Goal: Information Seeking & Learning: Learn about a topic

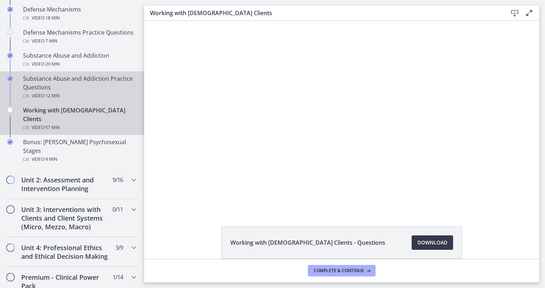
scroll to position [464, 0]
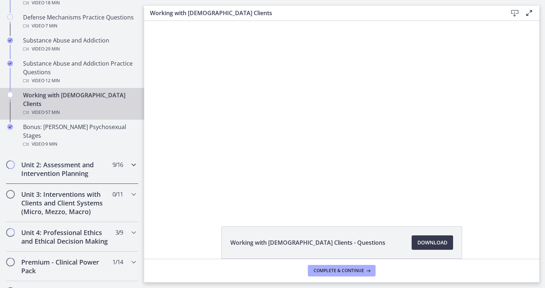
click at [55, 160] on h2 "Unit 2: Assessment and Intervention Planning" at bounding box center [65, 168] width 88 height 17
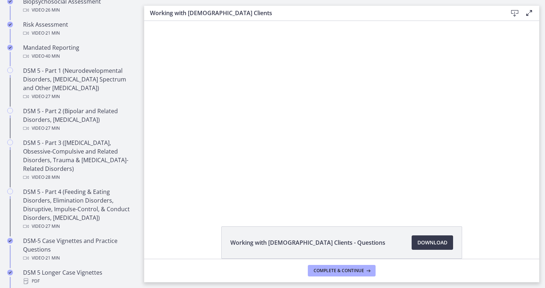
scroll to position [286, 0]
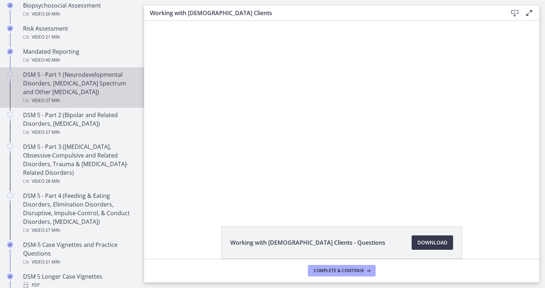
click at [77, 89] on div "DSM 5 - Part 1 (Neurodevelopmental Disorders, [MEDICAL_DATA] Spectrum and Other…" at bounding box center [79, 87] width 112 height 35
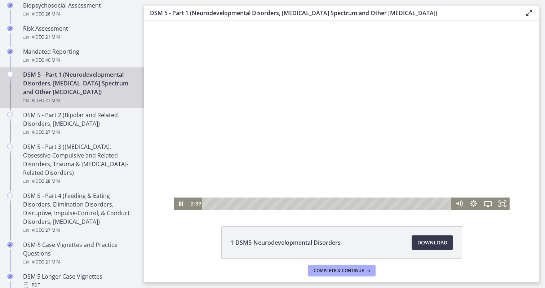
click at [207, 203] on div "Playbar" at bounding box center [327, 203] width 241 height 12
click at [229, 203] on div "2:29" at bounding box center [327, 203] width 241 height 12
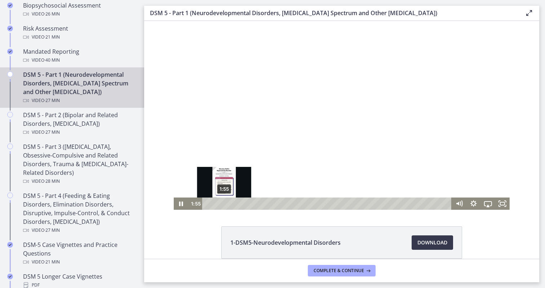
click at [224, 203] on div "1:55" at bounding box center [327, 203] width 241 height 12
click at [222, 203] on div "1:38" at bounding box center [327, 203] width 241 height 12
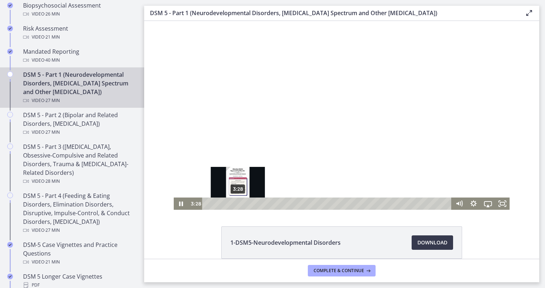
click at [238, 204] on div "3:28" at bounding box center [327, 203] width 241 height 12
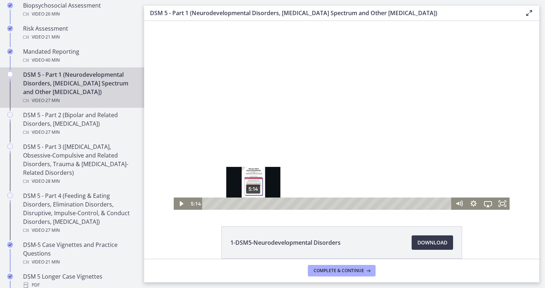
click at [253, 204] on div "5:14" at bounding box center [327, 203] width 241 height 12
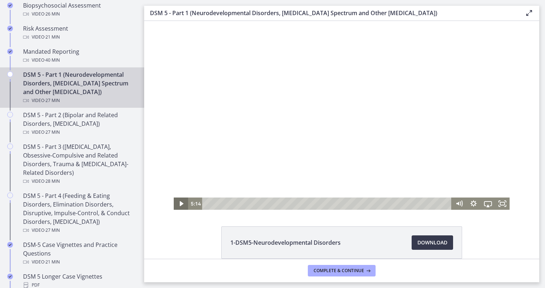
click at [180, 205] on icon "Play Video" at bounding box center [182, 203] width 4 height 5
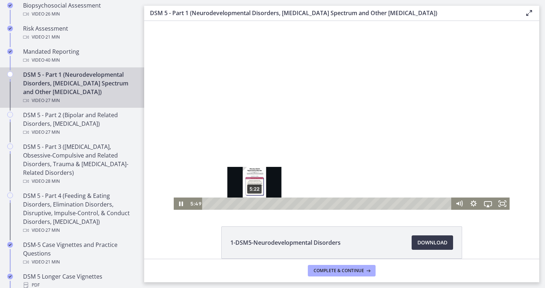
click at [254, 203] on div "5:22" at bounding box center [327, 203] width 241 height 12
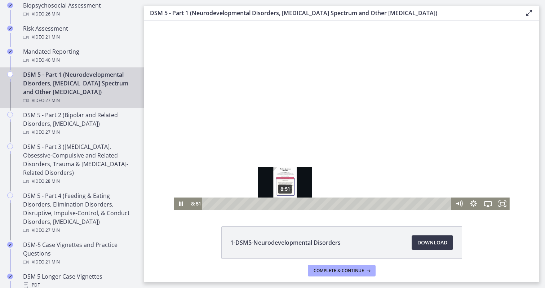
click at [285, 203] on div "8:51" at bounding box center [327, 203] width 241 height 12
click at [264, 184] on div at bounding box center [342, 115] width 336 height 189
click at [289, 203] on div "9:21" at bounding box center [327, 203] width 241 height 12
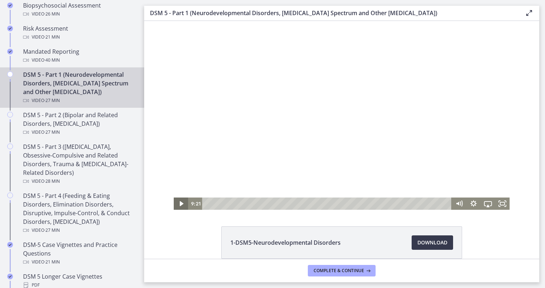
click at [178, 204] on icon "Play Video" at bounding box center [181, 203] width 14 height 12
click at [205, 172] on div at bounding box center [342, 115] width 336 height 189
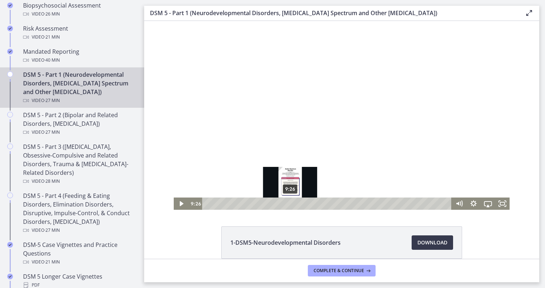
click at [290, 203] on div "9:26" at bounding box center [327, 203] width 241 height 12
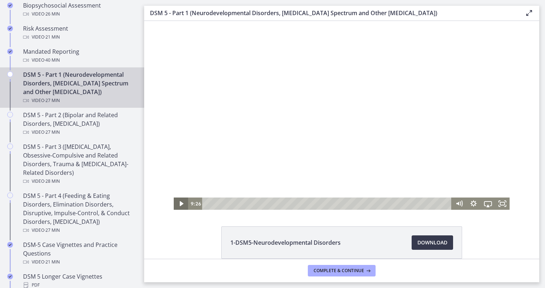
click at [182, 203] on icon "Play Video" at bounding box center [182, 203] width 4 height 5
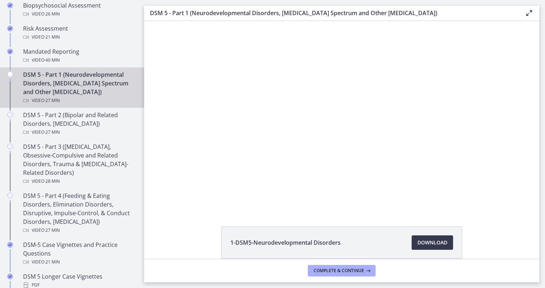
click at [181, 203] on button "Pause" at bounding box center [181, 203] width 14 height 12
click at [181, 203] on button "Play Video" at bounding box center [181, 203] width 14 height 12
click at [181, 203] on button "Pause" at bounding box center [181, 203] width 14 height 12
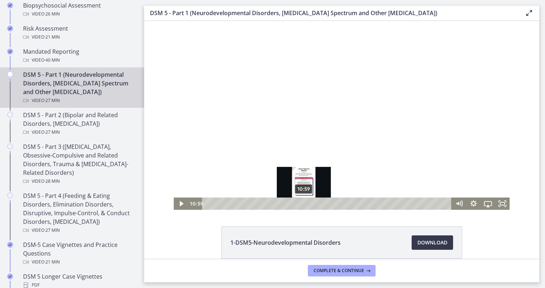
click at [304, 204] on div "Playbar" at bounding box center [303, 203] width 4 height 4
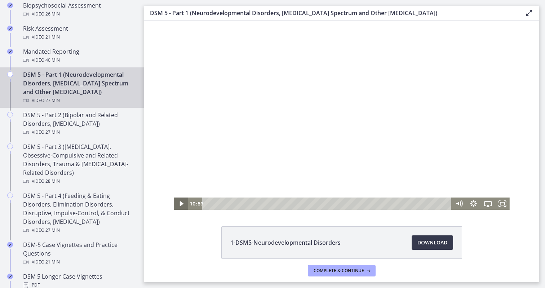
click at [179, 202] on icon "Play Video" at bounding box center [181, 203] width 14 height 12
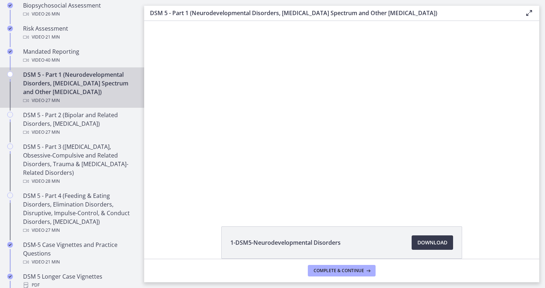
click at [181, 203] on button "Pause" at bounding box center [181, 203] width 14 height 12
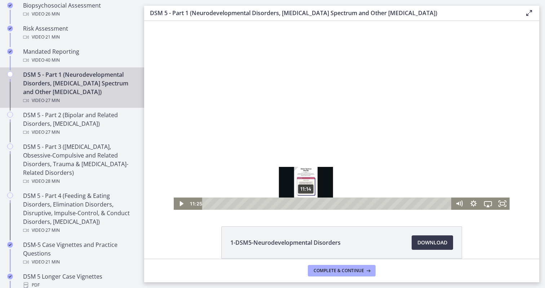
click at [306, 202] on div "Playbar" at bounding box center [307, 203] width 4 height 4
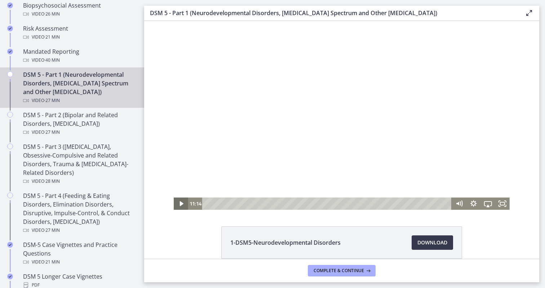
click at [180, 205] on icon "Play Video" at bounding box center [182, 203] width 4 height 5
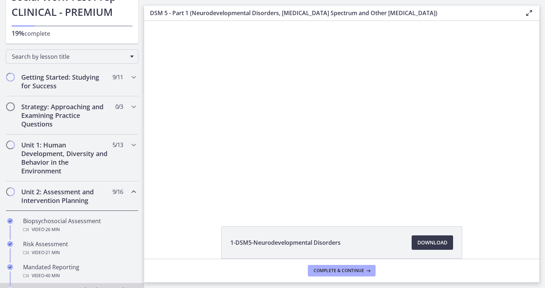
scroll to position [49, 0]
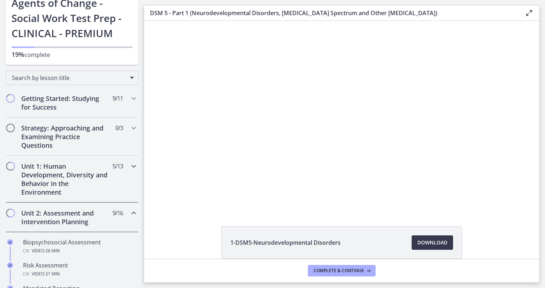
click at [82, 184] on h2 "Unit 1: Human Development, Diversity and Behavior in the Environment" at bounding box center [65, 179] width 88 height 35
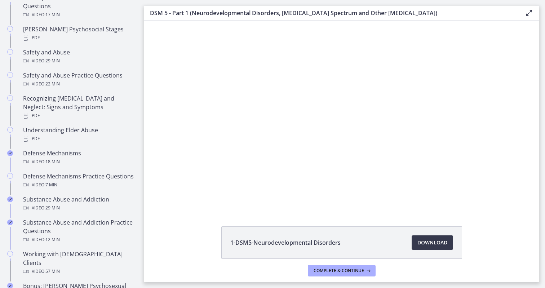
scroll to position [305, 0]
click at [441, 241] on span "Download Opens in a new window" at bounding box center [432, 242] width 30 height 9
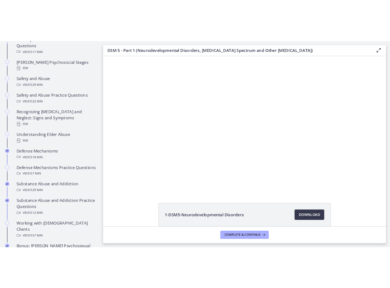
scroll to position [0, 0]
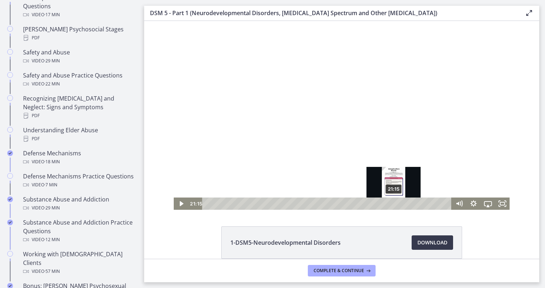
click at [394, 205] on div "21:15" at bounding box center [327, 203] width 241 height 12
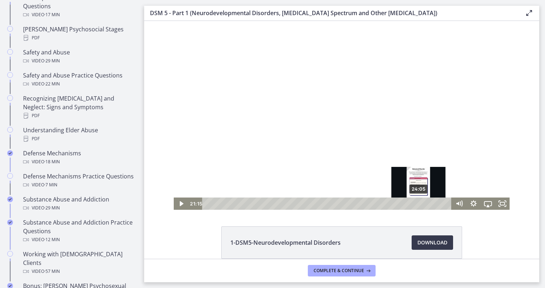
click at [419, 205] on div "24:05" at bounding box center [327, 203] width 241 height 12
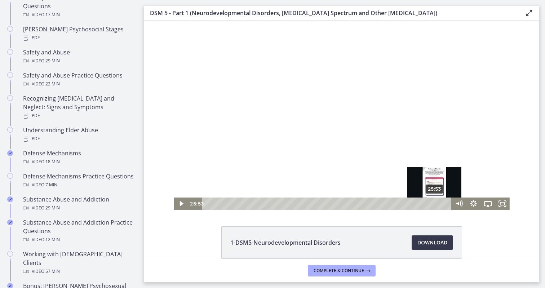
click at [434, 204] on div "25:53" at bounding box center [327, 203] width 241 height 12
click at [441, 204] on div "26:40" at bounding box center [327, 203] width 241 height 12
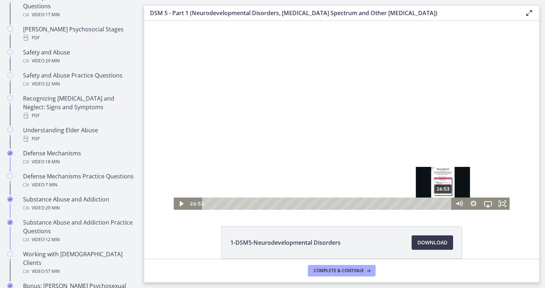
click at [443, 204] on div "26:53" at bounding box center [327, 203] width 241 height 12
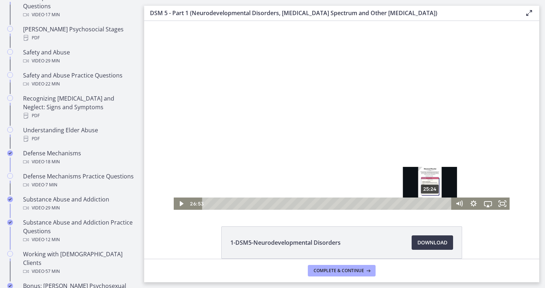
click at [430, 204] on div "25:24" at bounding box center [327, 203] width 241 height 12
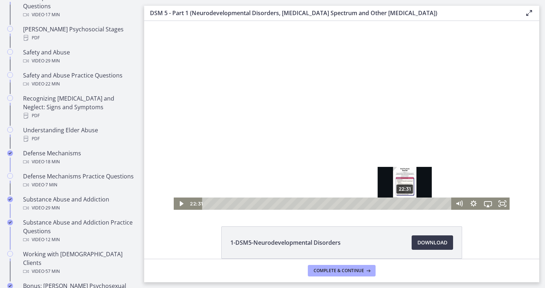
click at [405, 204] on div "22:31" at bounding box center [327, 203] width 241 height 12
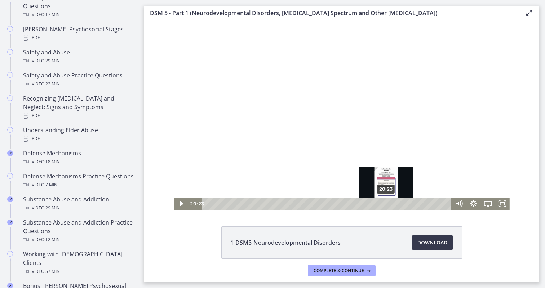
click at [386, 201] on div "20:23" at bounding box center [327, 203] width 241 height 12
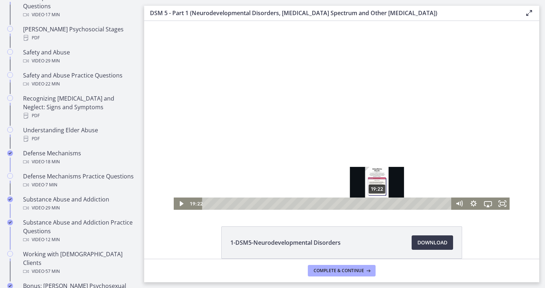
click at [377, 205] on div "19:22" at bounding box center [327, 203] width 241 height 12
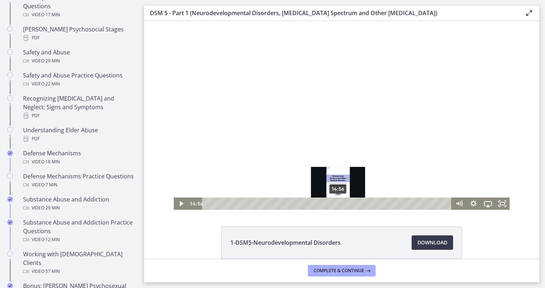
click at [338, 202] on div "14:56" at bounding box center [327, 203] width 241 height 12
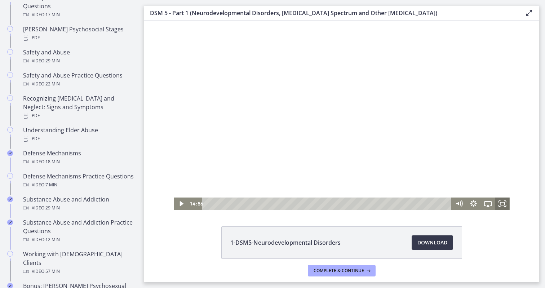
click at [503, 204] on icon "Fullscreen" at bounding box center [502, 203] width 14 height 12
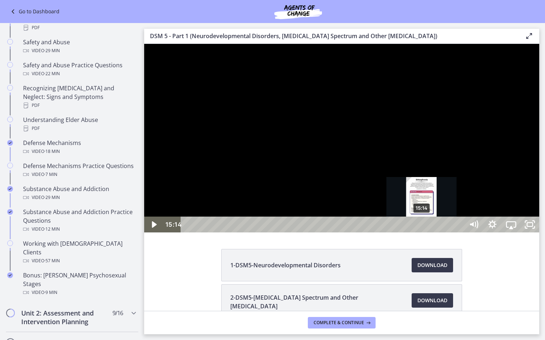
drag, startPoint x: 418, startPoint y: 377, endPoint x: 422, endPoint y: 377, distance: 4.0
click at [422, 228] on div "Playbar" at bounding box center [421, 224] width 5 height 5
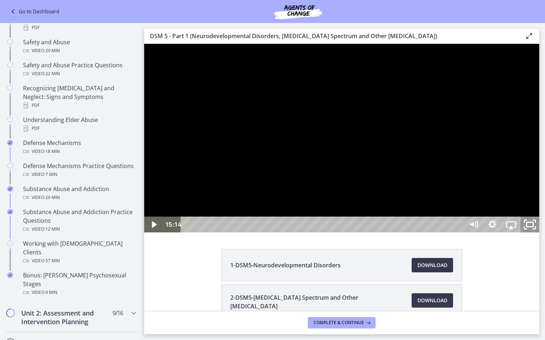
click at [541, 234] on icon "Unfullscreen" at bounding box center [529, 224] width 22 height 19
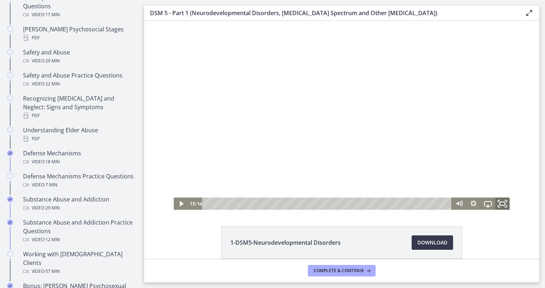
click at [504, 204] on icon "Fullscreen" at bounding box center [501, 203] width 17 height 15
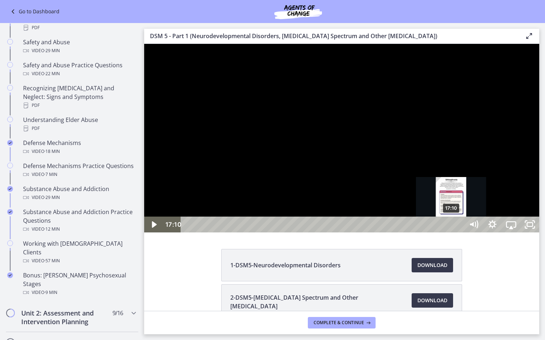
drag, startPoint x: 422, startPoint y: 377, endPoint x: 451, endPoint y: 375, distance: 29.6
click at [451, 228] on div "Playbar" at bounding box center [450, 224] width 5 height 5
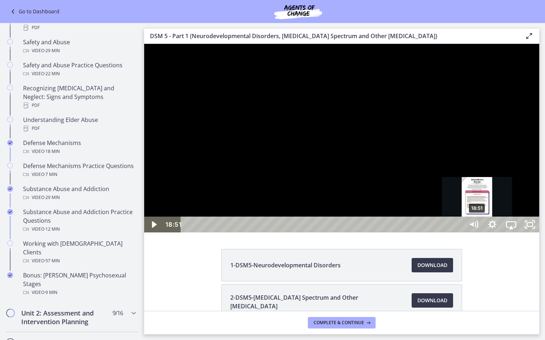
drag, startPoint x: 452, startPoint y: 377, endPoint x: 477, endPoint y: 374, distance: 25.8
click at [477, 228] on div "Playbar" at bounding box center [476, 224] width 5 height 5
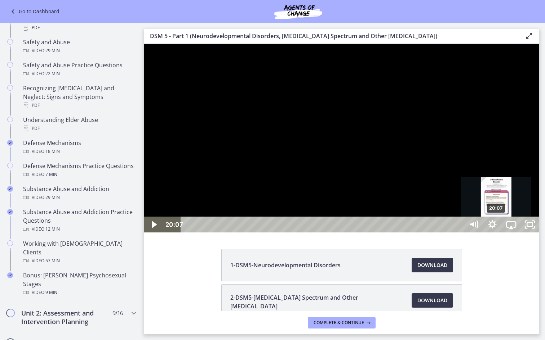
drag, startPoint x: 477, startPoint y: 376, endPoint x: 497, endPoint y: 376, distance: 19.5
click at [497, 228] on div "Playbar" at bounding box center [495, 224] width 5 height 5
drag, startPoint x: 496, startPoint y: 376, endPoint x: 504, endPoint y: 375, distance: 7.6
click at [504, 228] on div "Playbar" at bounding box center [502, 224] width 5 height 5
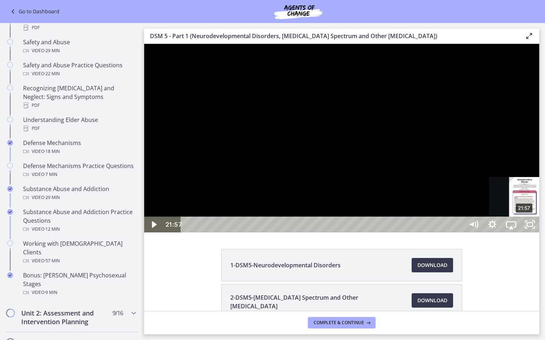
drag, startPoint x: 505, startPoint y: 376, endPoint x: 525, endPoint y: 376, distance: 19.8
click at [525, 228] on div "Playbar" at bounding box center [524, 224] width 5 height 5
drag, startPoint x: 525, startPoint y: 378, endPoint x: 535, endPoint y: 374, distance: 10.6
click at [535, 228] on div "Playbar" at bounding box center [533, 224] width 5 height 5
drag, startPoint x: 537, startPoint y: 376, endPoint x: 558, endPoint y: 377, distance: 20.9
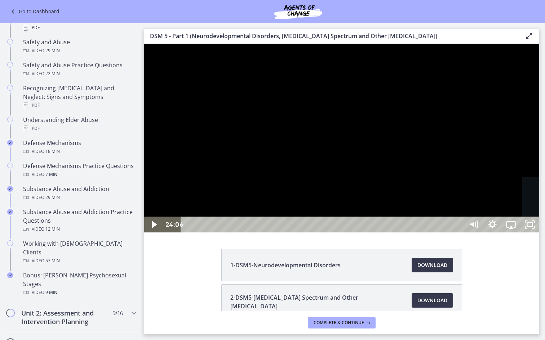
drag, startPoint x: 558, startPoint y: 377, endPoint x: 575, endPoint y: 376, distance: 17.3
drag, startPoint x: 577, startPoint y: 376, endPoint x: 583, endPoint y: 376, distance: 6.5
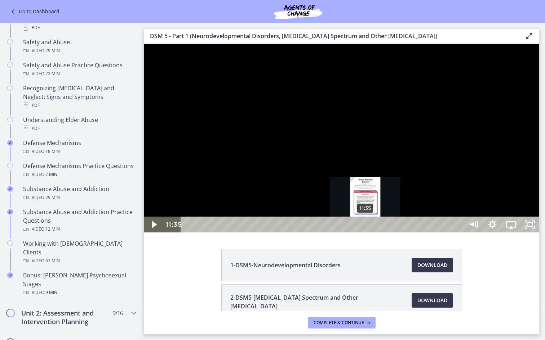
click at [366, 233] on div "11:35" at bounding box center [324, 225] width 272 height 16
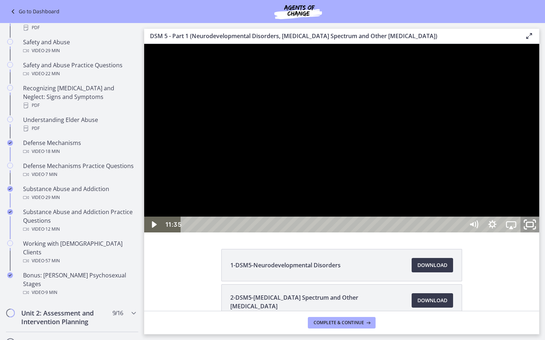
click at [541, 234] on icon "Unfullscreen" at bounding box center [529, 224] width 22 height 19
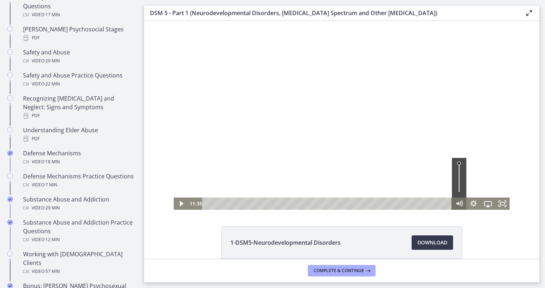
click at [463, 202] on icon "Mute" at bounding box center [459, 203] width 14 height 12
